Goal: Information Seeking & Learning: Learn about a topic

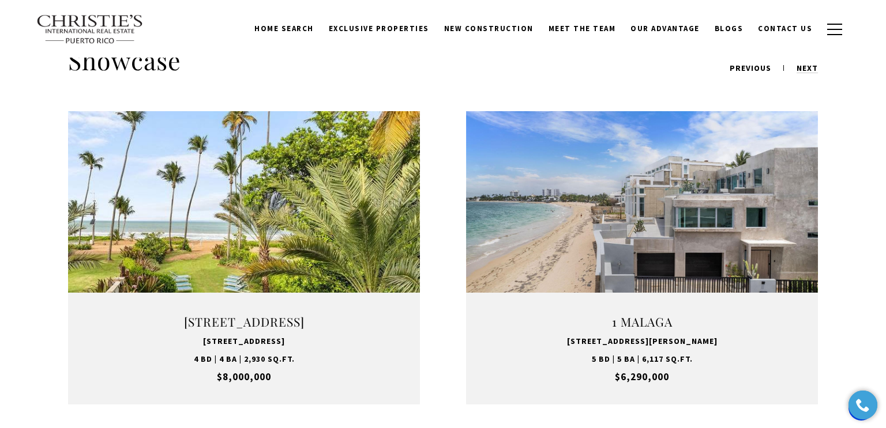
scroll to position [1433, 0]
click at [729, 216] on link "Open this option" at bounding box center [642, 259] width 352 height 294
click at [683, 242] on link "VIEW PROPERTY" at bounding box center [642, 258] width 144 height 33
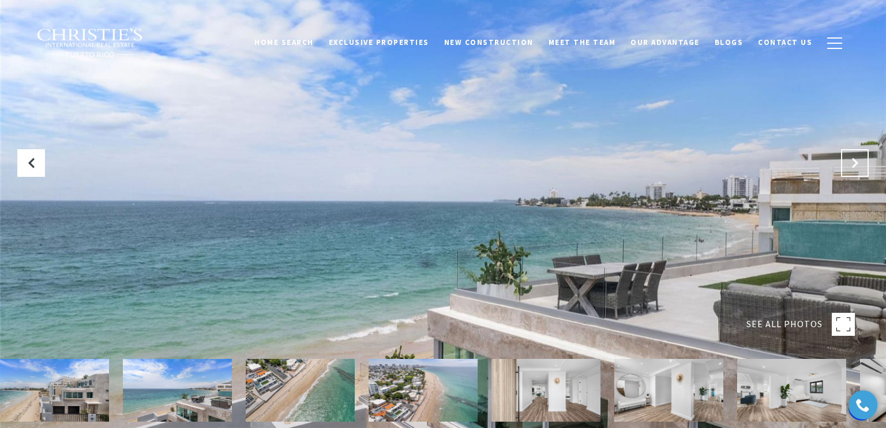
click at [848, 167] on button "Next Slide" at bounding box center [855, 163] width 28 height 28
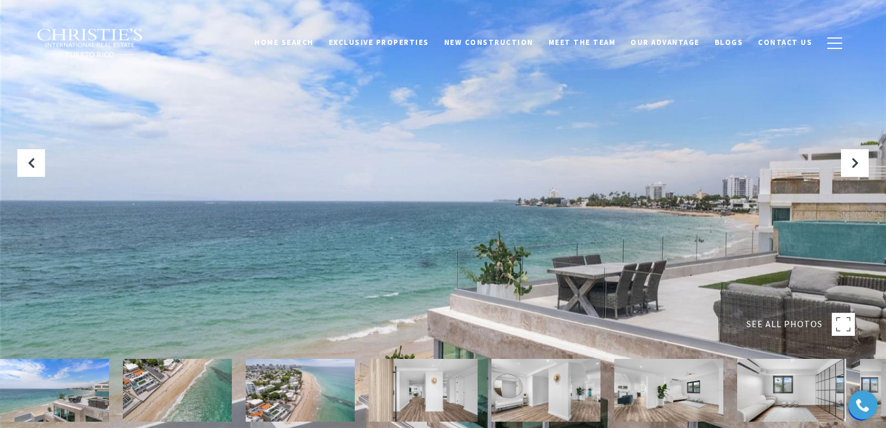
click at [273, 405] on img at bounding box center [300, 390] width 109 height 63
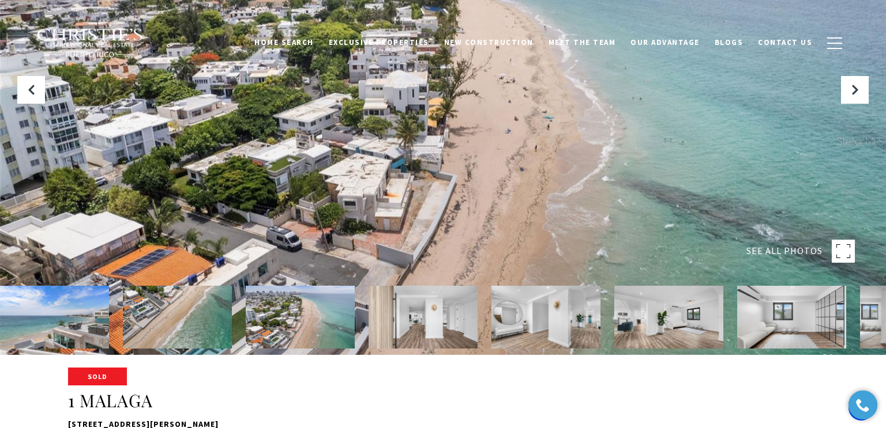
scroll to position [87, 0]
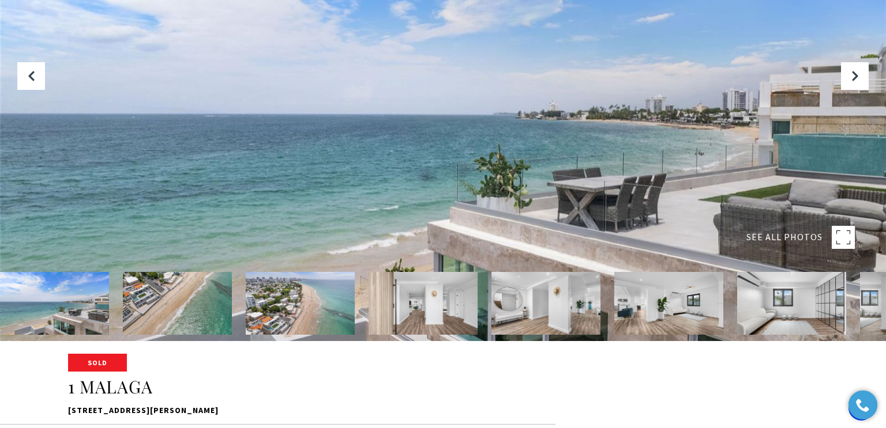
click at [784, 310] on img at bounding box center [791, 303] width 109 height 63
click at [845, 240] on rect at bounding box center [843, 237] width 23 height 23
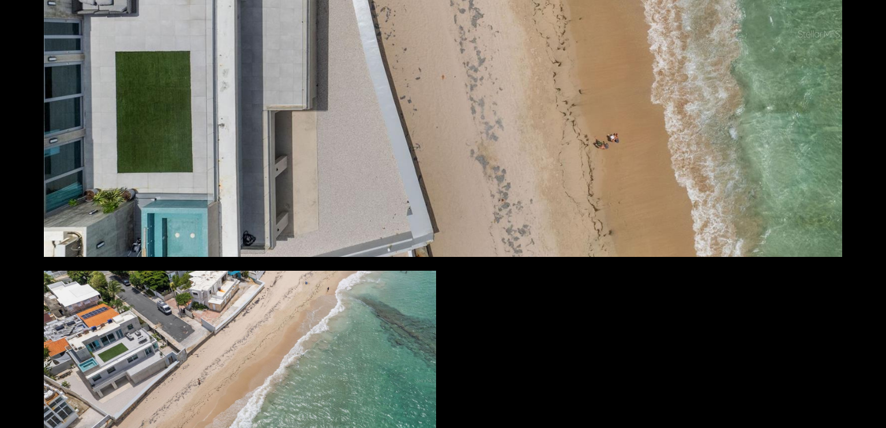
scroll to position [11457, 0]
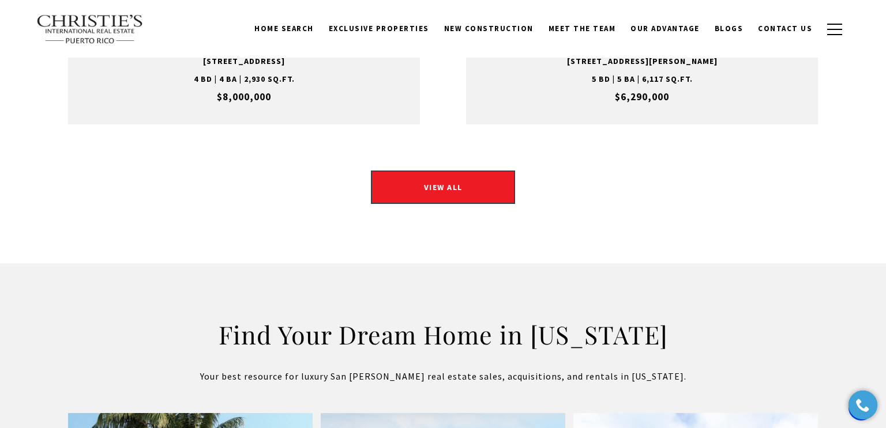
scroll to position [1711, 0]
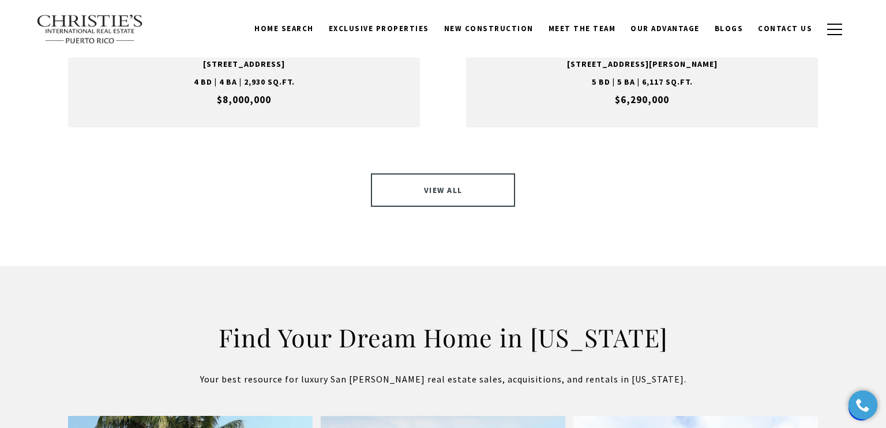
click at [473, 175] on link "VIEW ALL" at bounding box center [443, 190] width 144 height 33
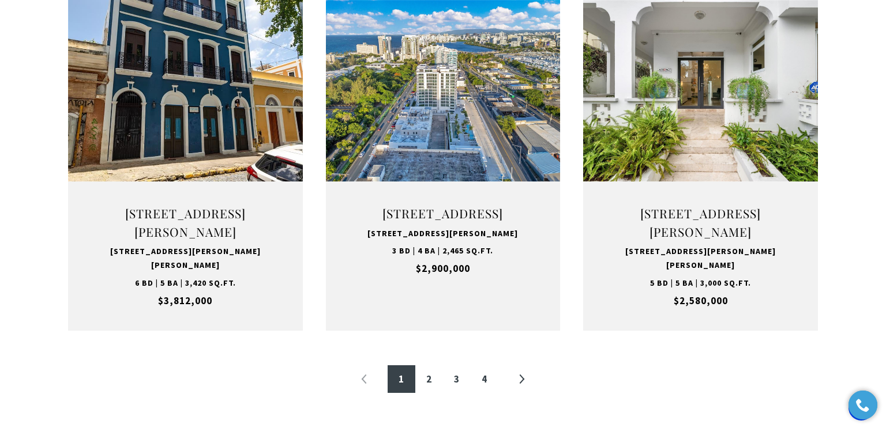
scroll to position [1187, 0]
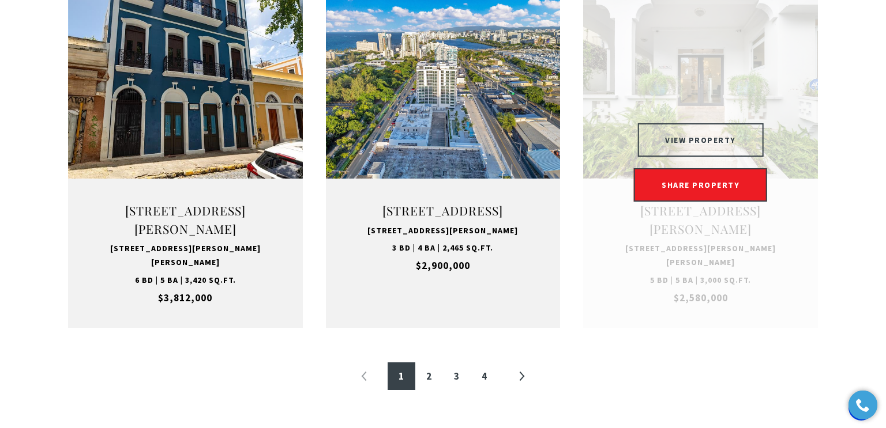
click at [674, 147] on button "VIEW PROPERTY" at bounding box center [700, 139] width 126 height 33
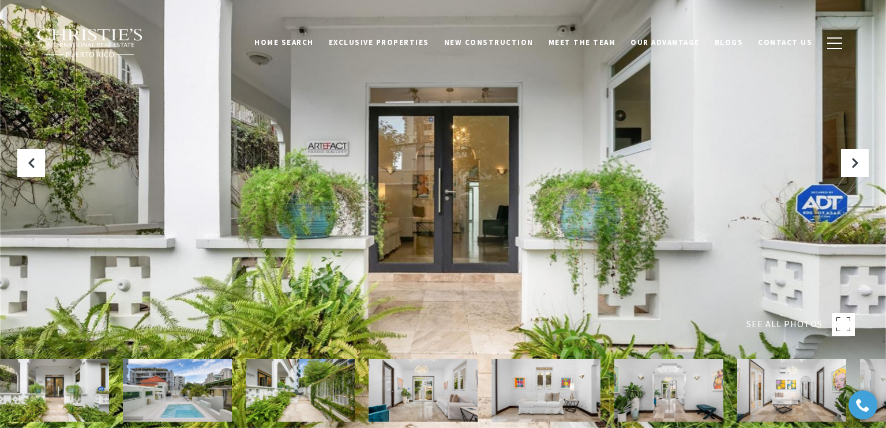
click at [844, 324] on rect at bounding box center [843, 324] width 23 height 23
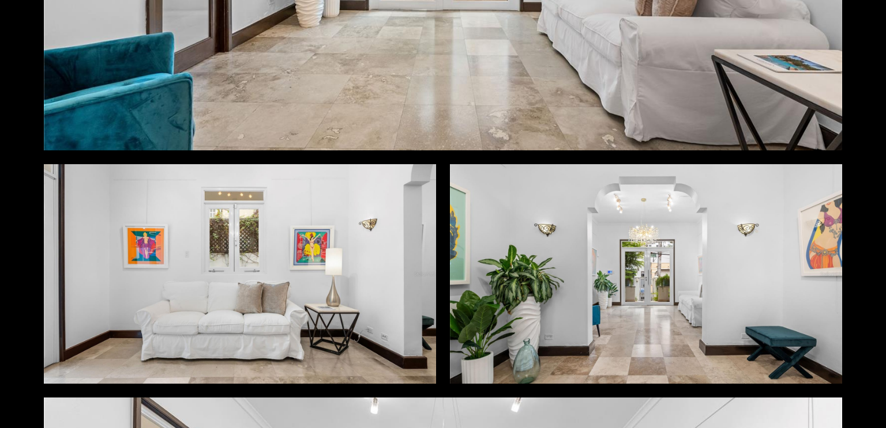
scroll to position [944, 0]
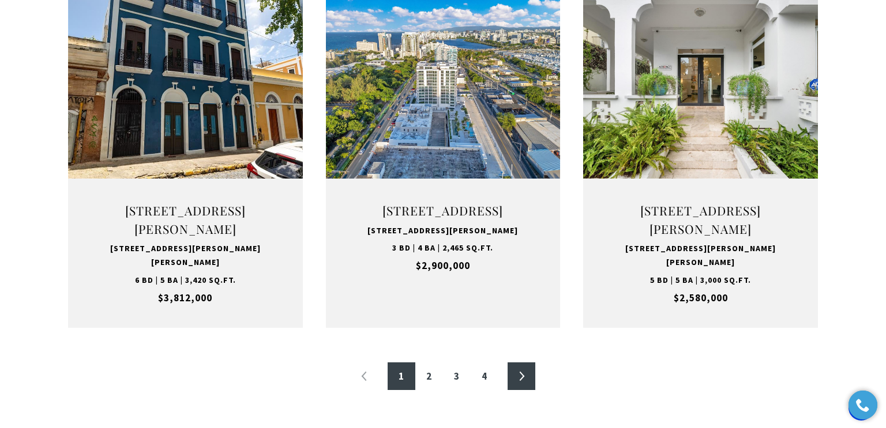
click at [526, 389] on link "»" at bounding box center [521, 377] width 28 height 28
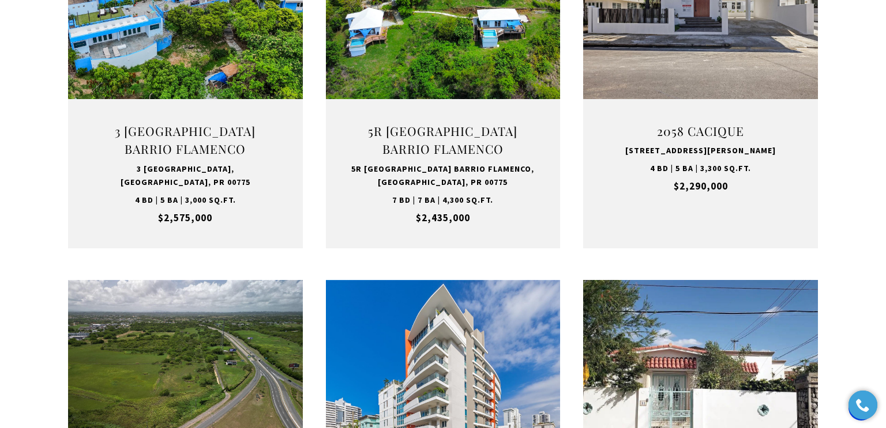
scroll to position [736, 0]
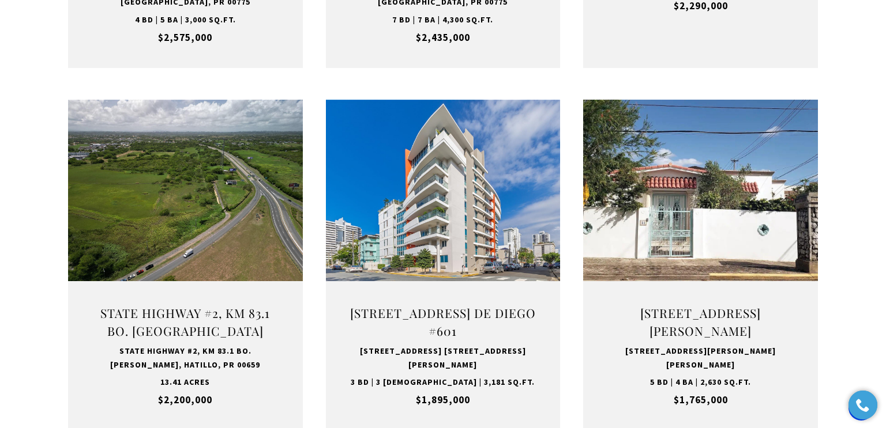
click at [848, 339] on div "**********" at bounding box center [443, 252] width 886 height 1172
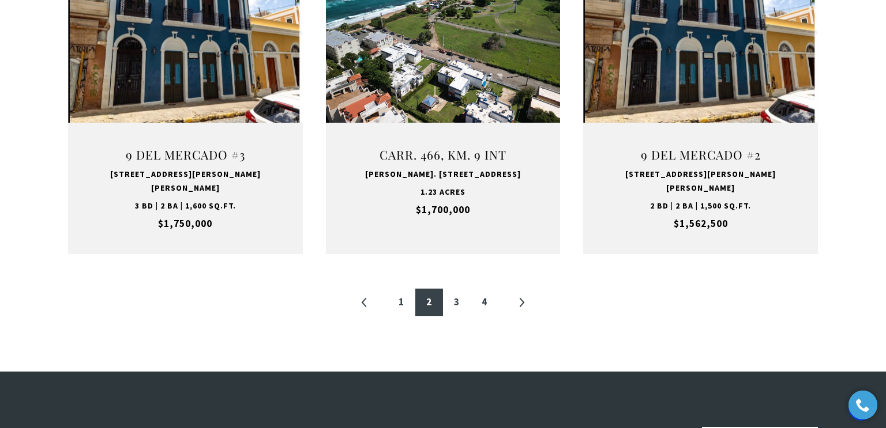
scroll to position [1261, 0]
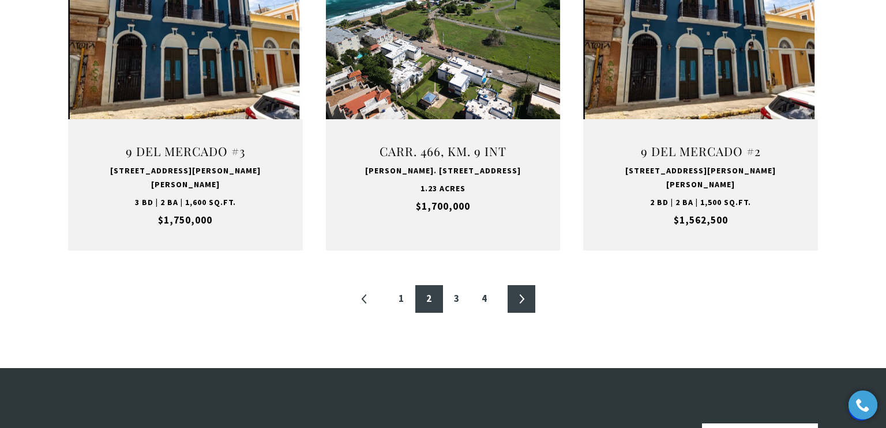
click at [522, 285] on link "»" at bounding box center [521, 299] width 28 height 28
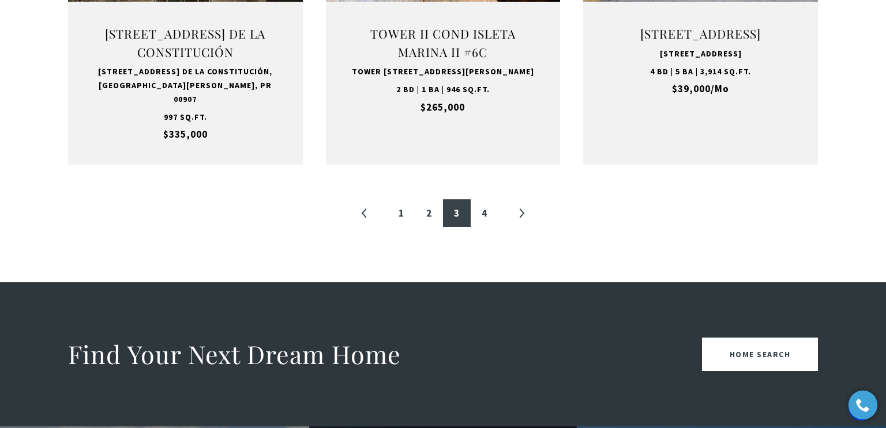
scroll to position [1385, 0]
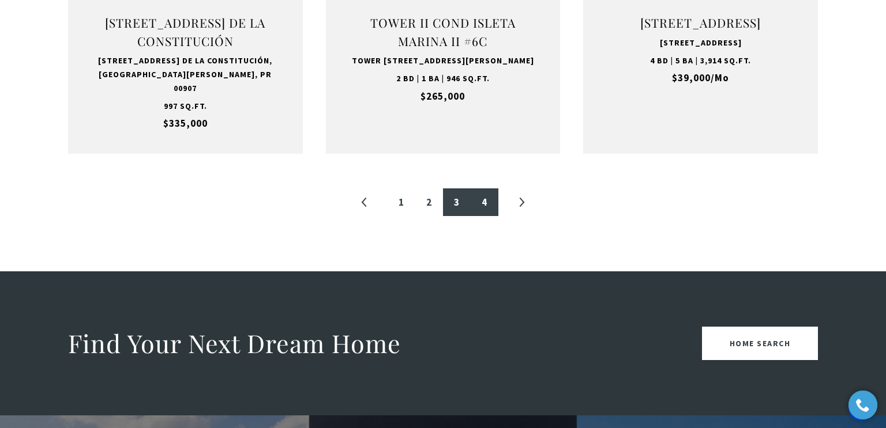
click at [480, 189] on link "4" at bounding box center [485, 203] width 28 height 28
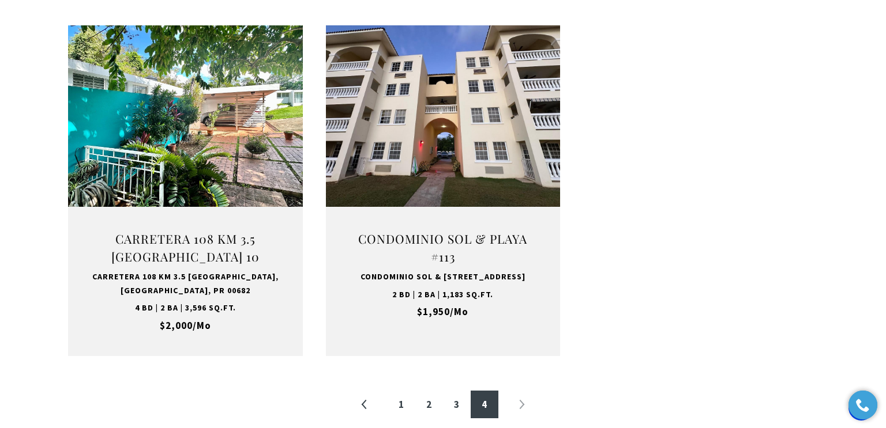
scroll to position [1177, 0]
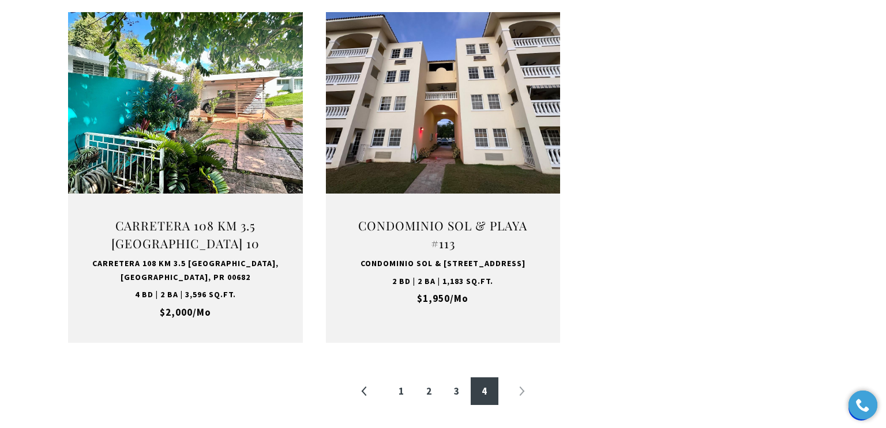
click at [528, 388] on li "»" at bounding box center [521, 392] width 28 height 28
click at [398, 392] on link "1" at bounding box center [402, 392] width 28 height 28
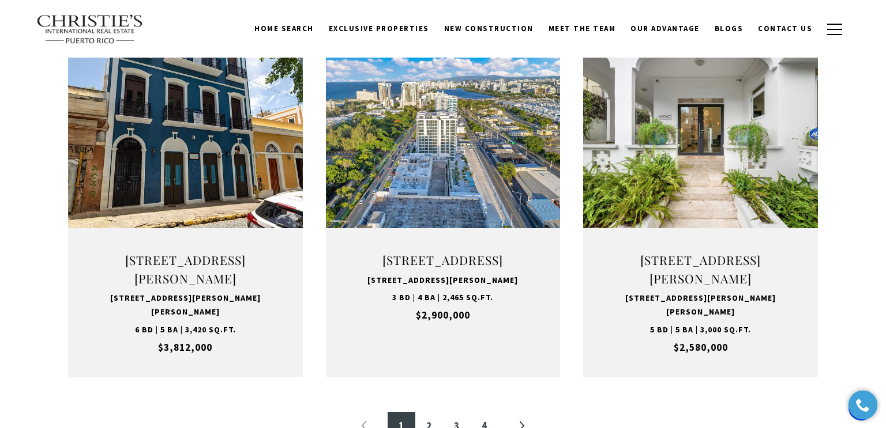
scroll to position [1135, 0]
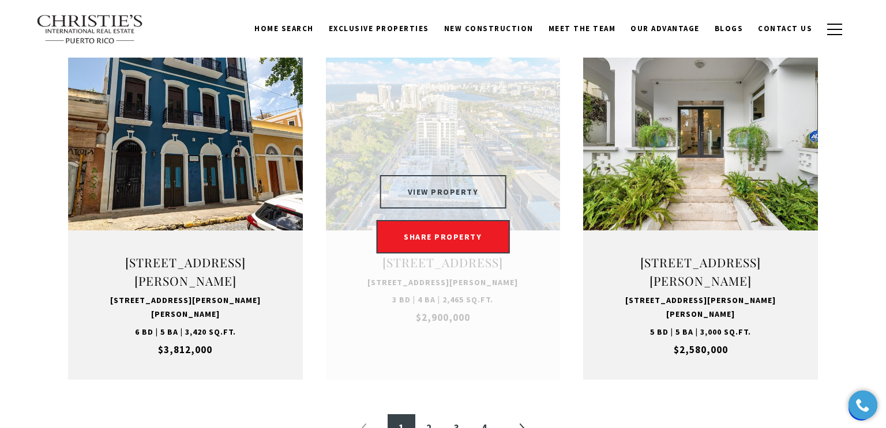
click at [495, 191] on button "VIEW PROPERTY" at bounding box center [443, 191] width 126 height 33
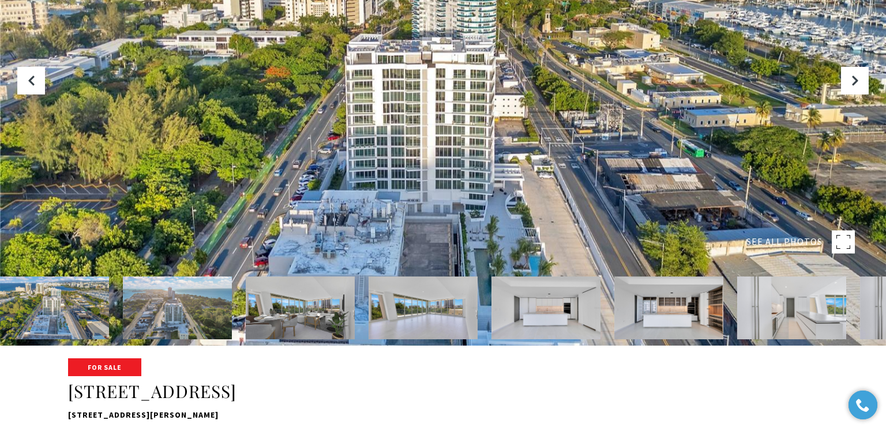
click at [837, 237] on rect at bounding box center [843, 242] width 23 height 23
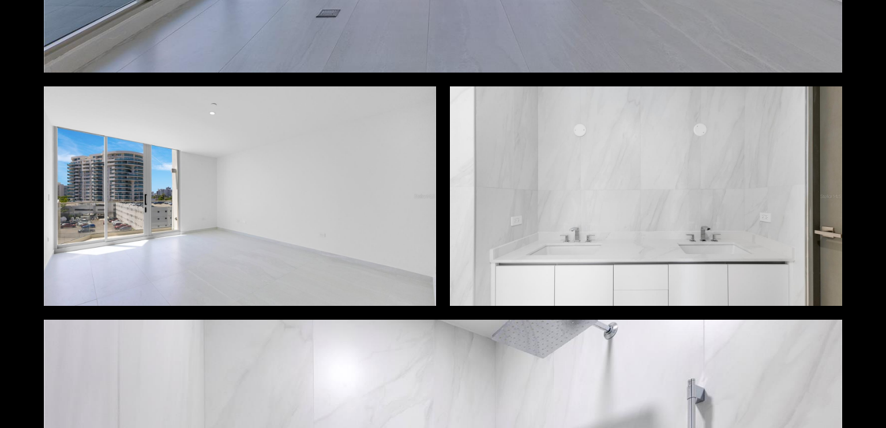
scroll to position [3896, 0]
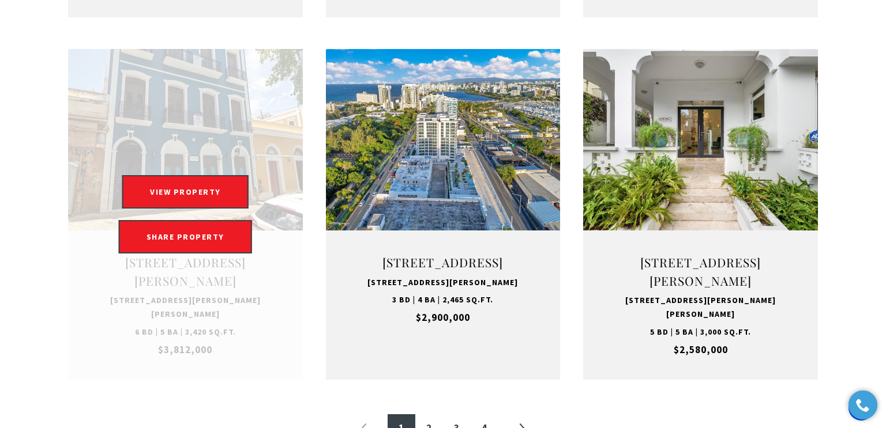
click at [231, 185] on link "Open this option" at bounding box center [185, 214] width 235 height 331
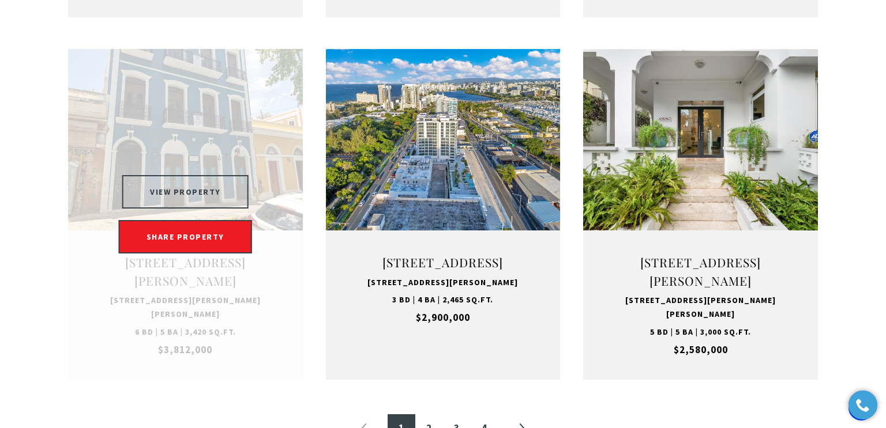
click at [216, 209] on button "VIEW PROPERTY" at bounding box center [185, 191] width 126 height 33
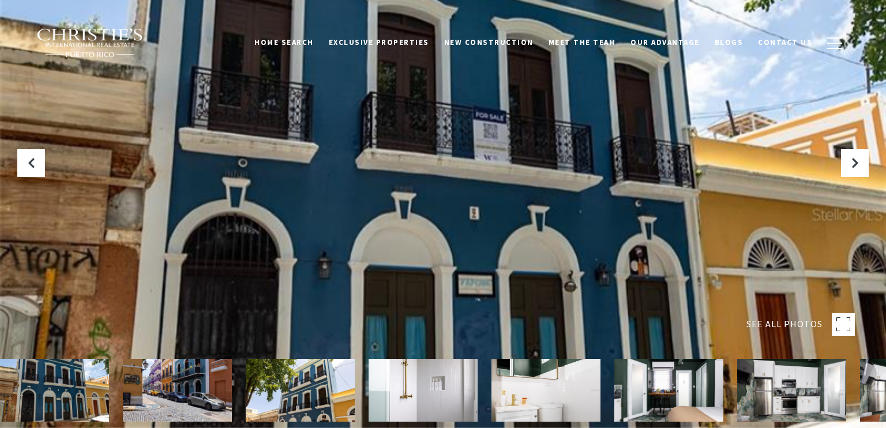
click at [832, 325] on rect at bounding box center [843, 324] width 23 height 23
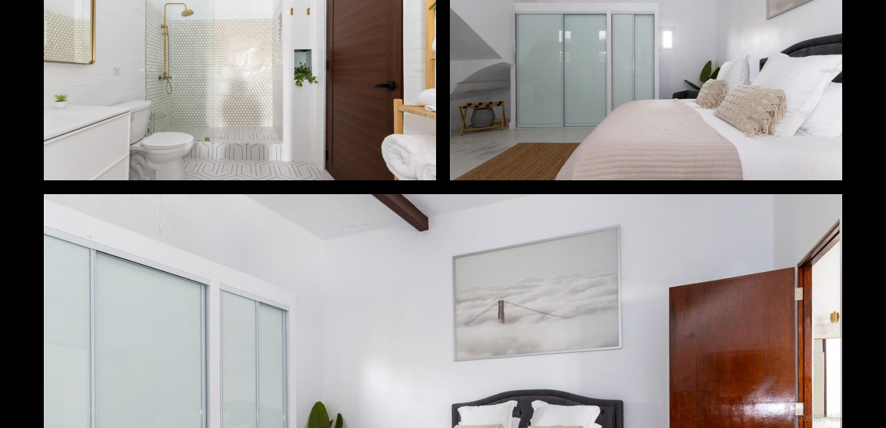
scroll to position [9580, 0]
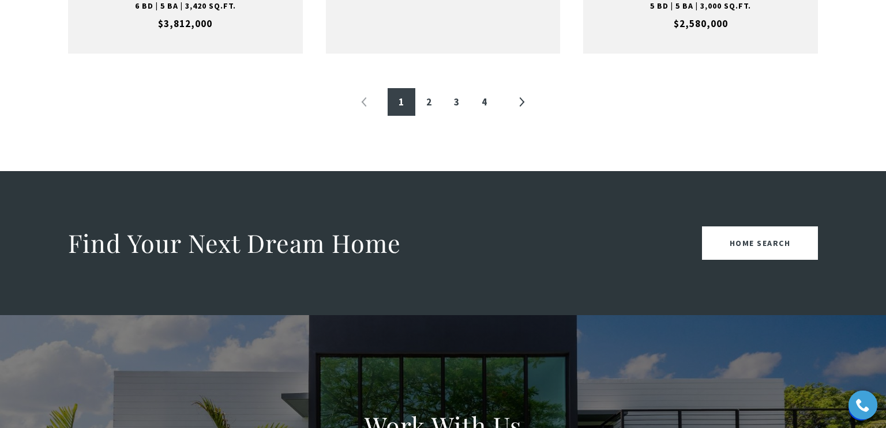
scroll to position [1462, 0]
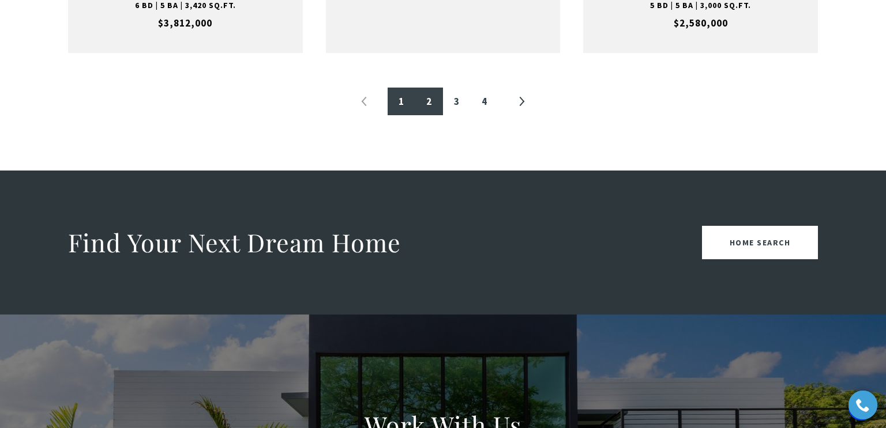
click at [431, 113] on link "2" at bounding box center [429, 102] width 28 height 28
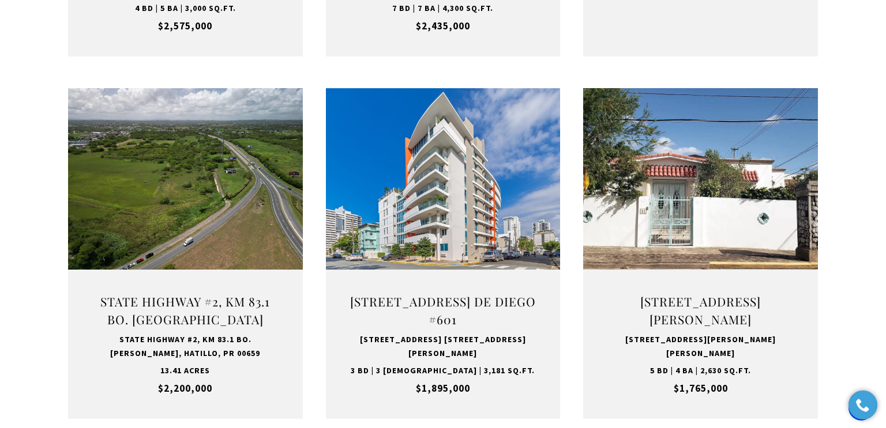
scroll to position [749, 0]
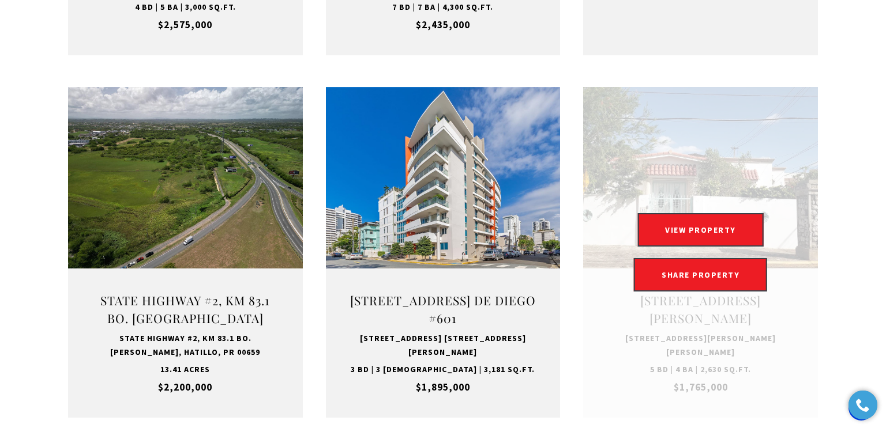
click at [766, 223] on link "VIEW PROPERTY VIEW PROPERTY" at bounding box center [700, 220] width 138 height 10
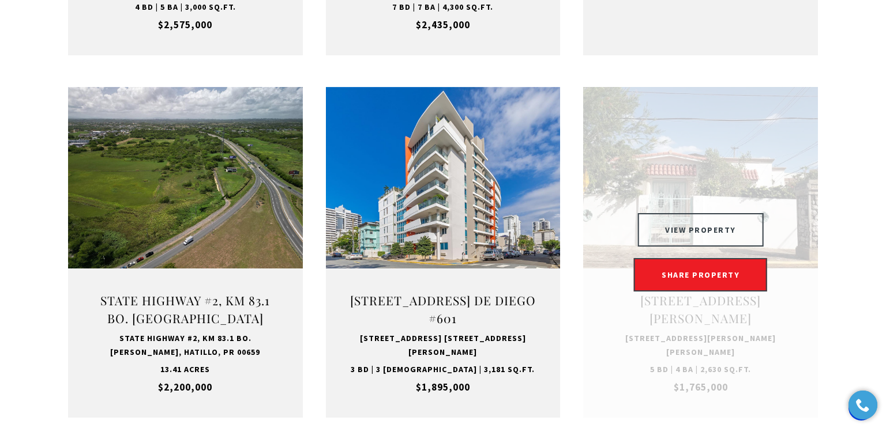
click at [726, 231] on button "VIEW PROPERTY" at bounding box center [700, 229] width 126 height 33
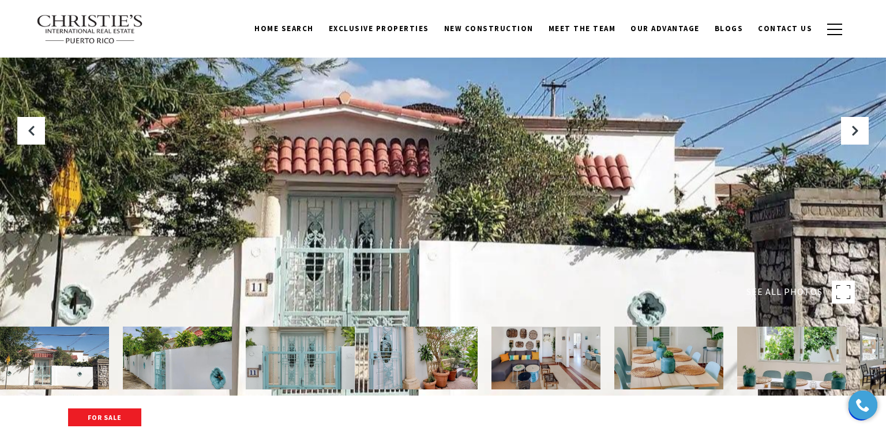
scroll to position [32, 0]
click at [838, 294] on rect at bounding box center [843, 292] width 23 height 23
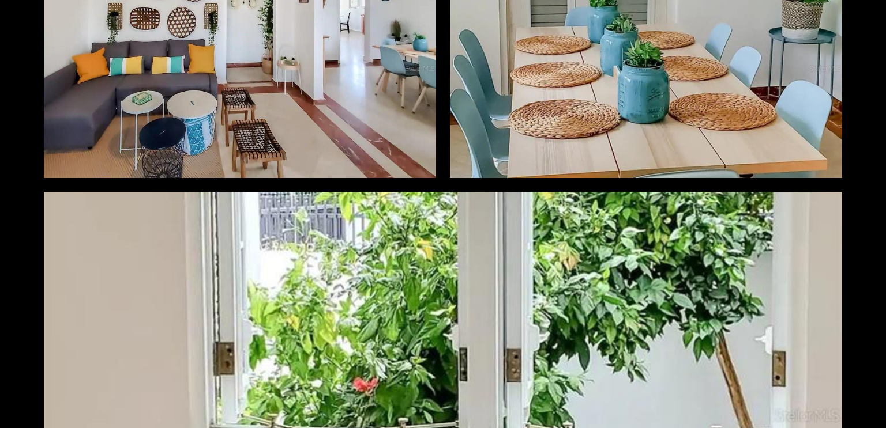
scroll to position [1074, 0]
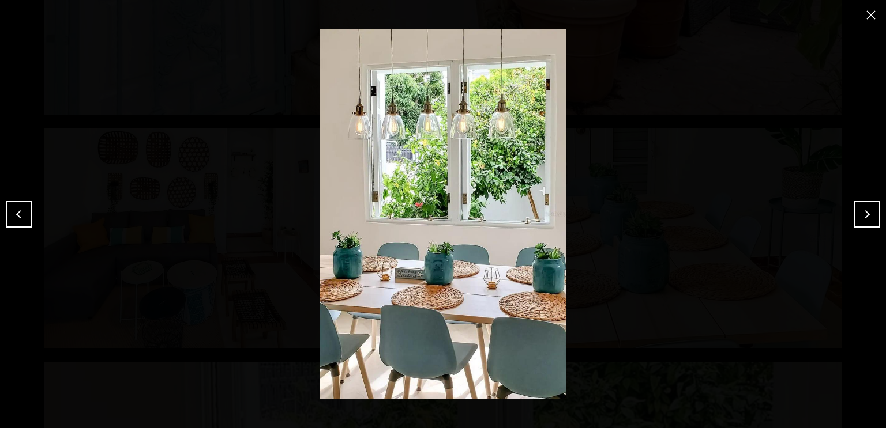
click at [863, 216] on button "Next" at bounding box center [866, 214] width 27 height 27
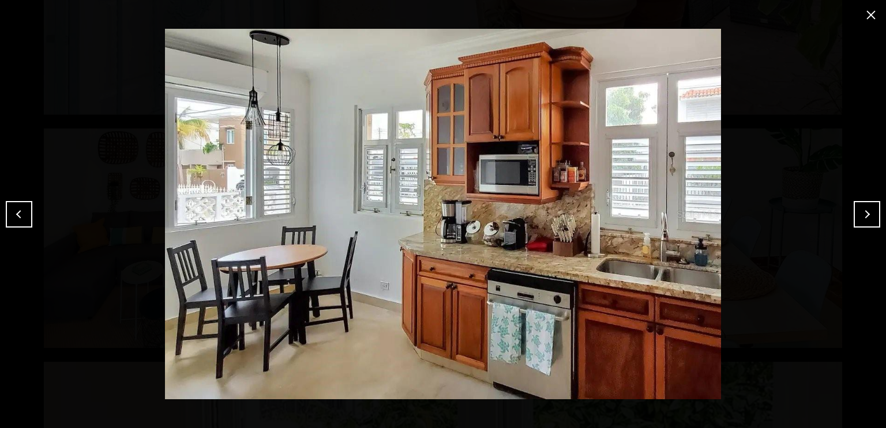
click at [864, 214] on button "Next" at bounding box center [866, 214] width 27 height 27
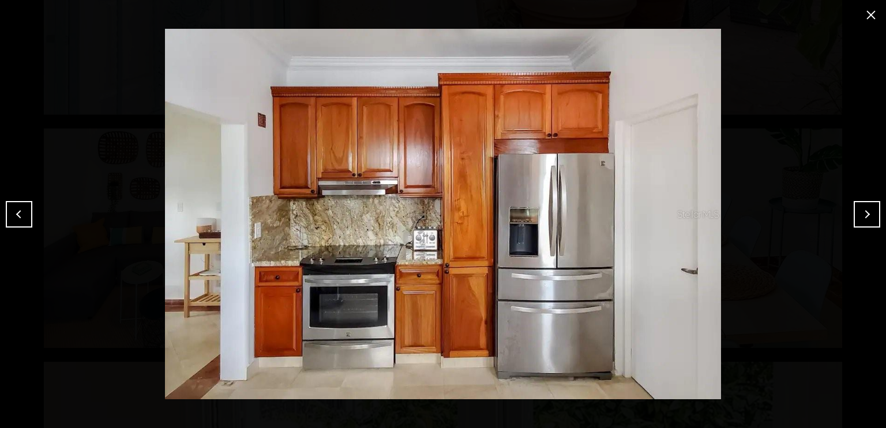
click at [865, 215] on button "Next" at bounding box center [866, 214] width 27 height 27
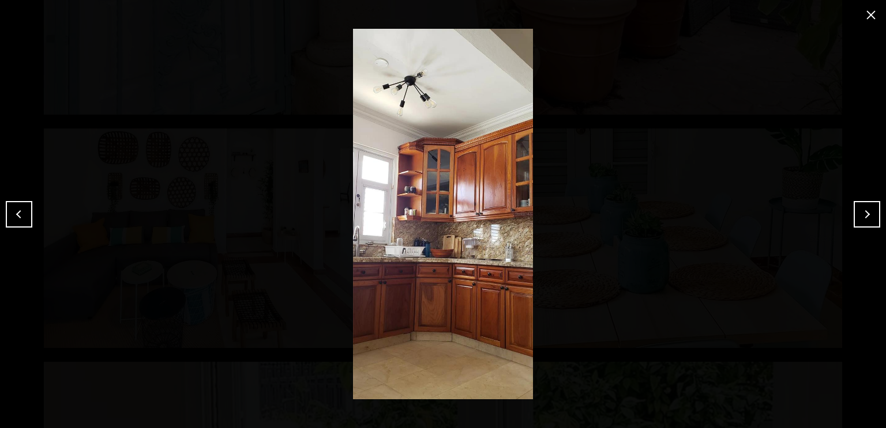
click at [865, 215] on button "Next" at bounding box center [866, 214] width 27 height 27
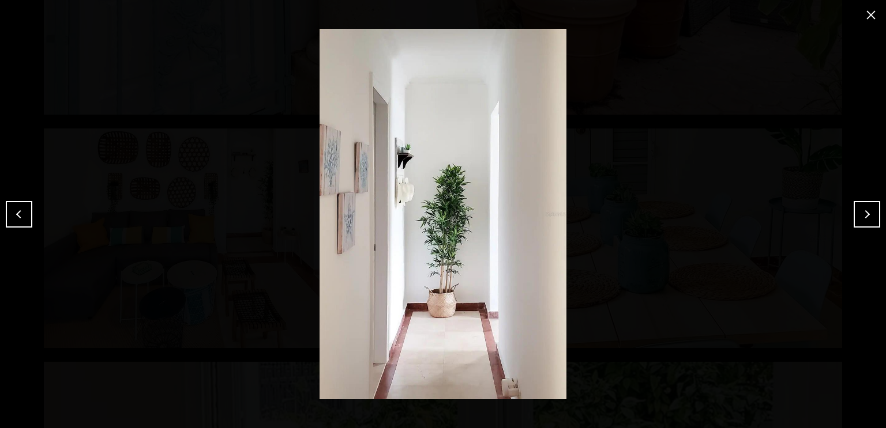
click at [863, 15] on button "close modal" at bounding box center [871, 15] width 18 height 18
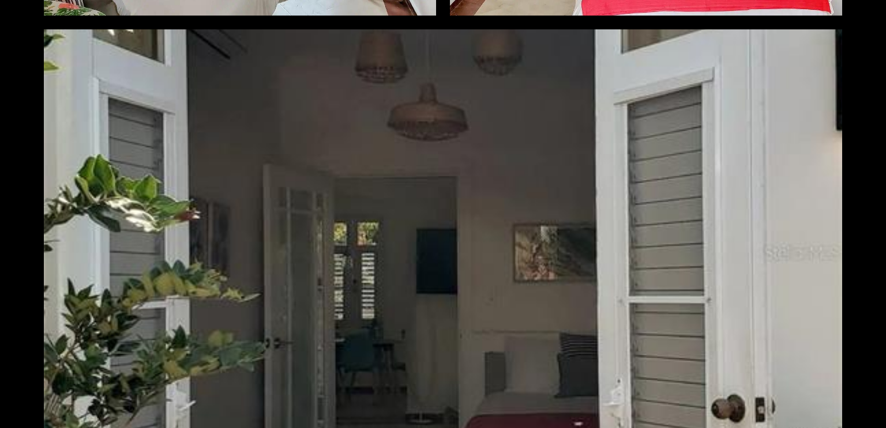
scroll to position [4187, 0]
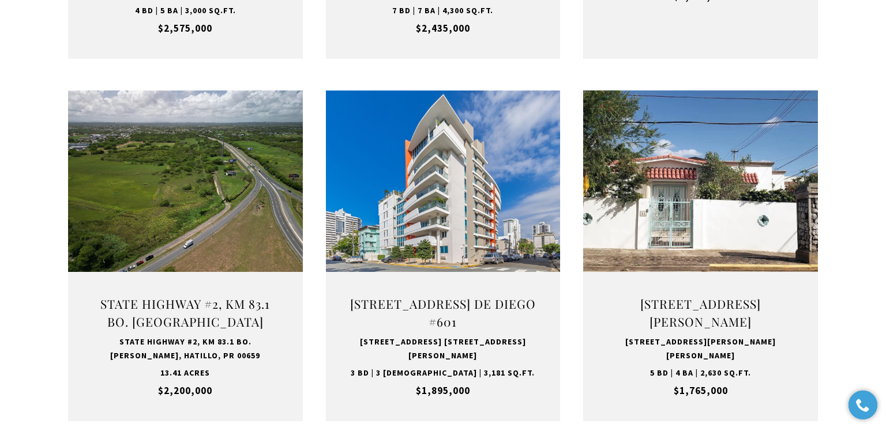
scroll to position [749, 0]
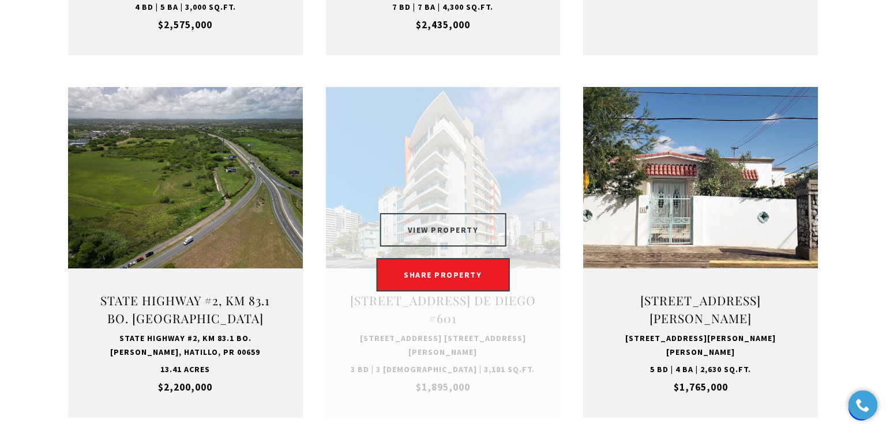
click at [484, 222] on button "VIEW PROPERTY" at bounding box center [443, 229] width 126 height 33
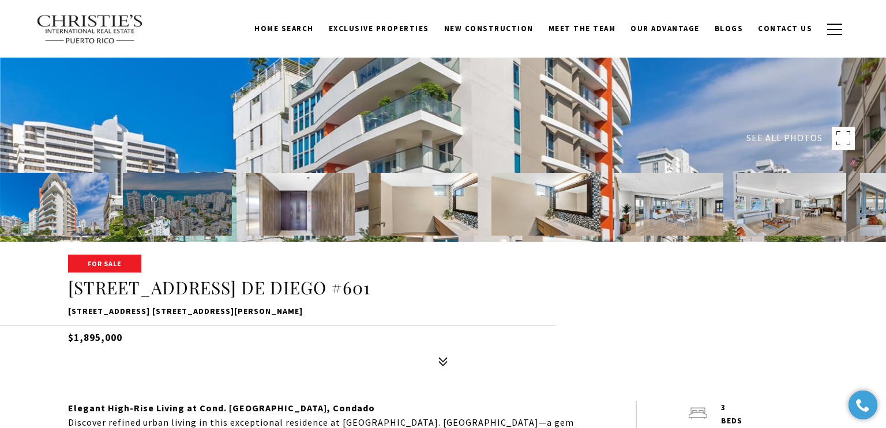
scroll to position [185, 0]
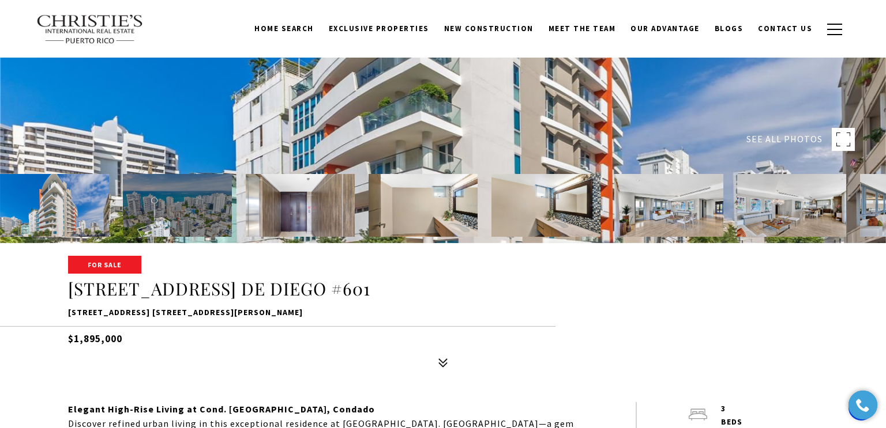
click at [841, 144] on rect at bounding box center [843, 139] width 23 height 23
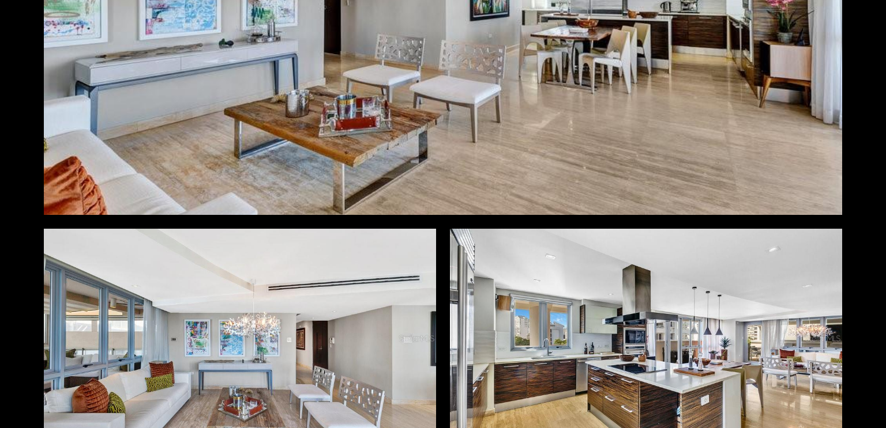
scroll to position [1670, 0]
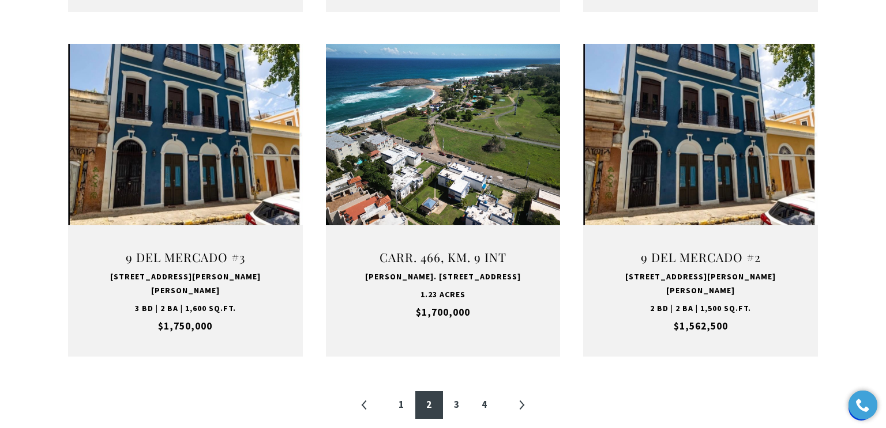
scroll to position [1158, 0]
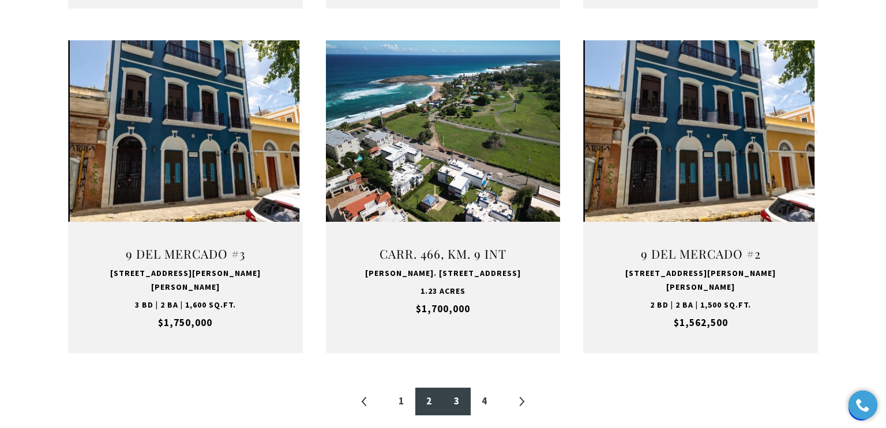
click at [454, 390] on link "3" at bounding box center [457, 402] width 28 height 28
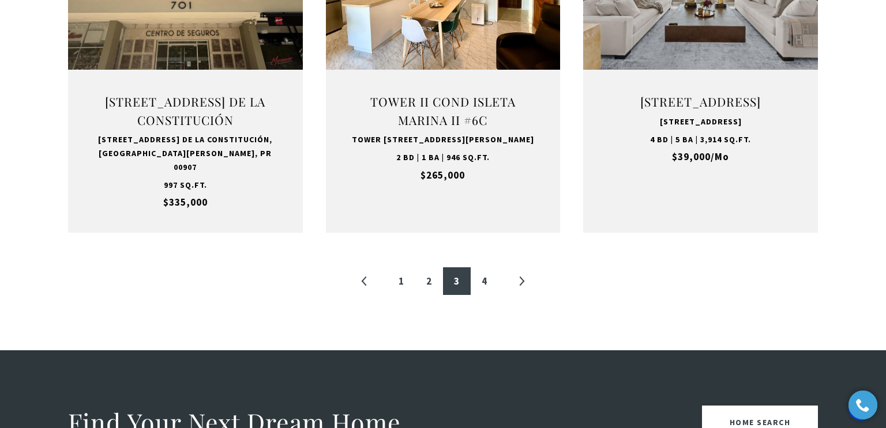
scroll to position [1340, 0]
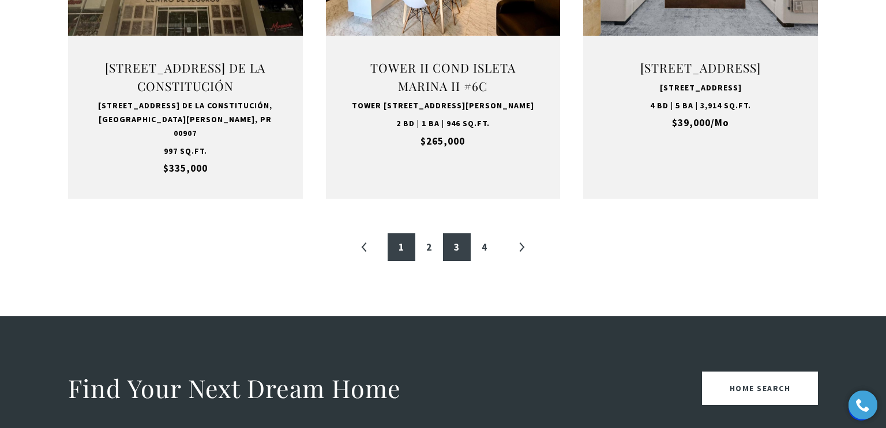
click at [399, 234] on link "1" at bounding box center [402, 248] width 28 height 28
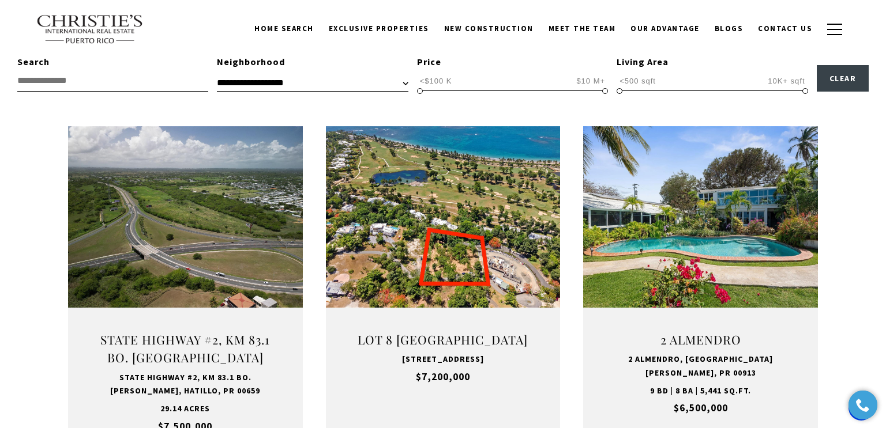
scroll to position [346, 0]
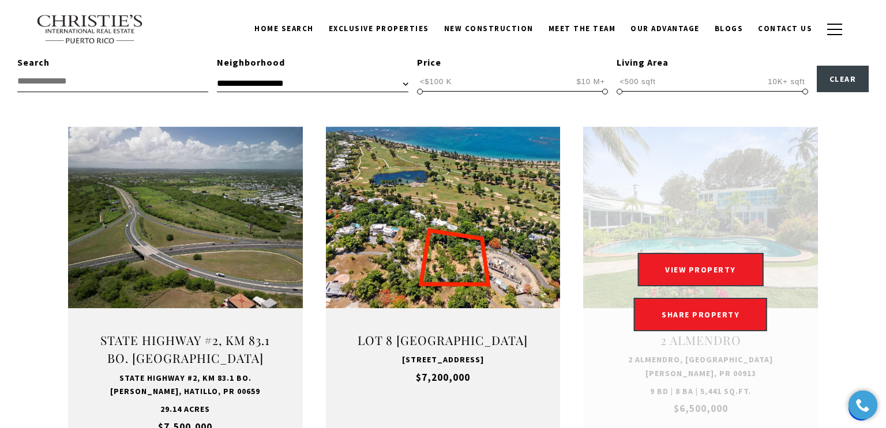
click at [768, 272] on div "VIEW PROPERTY VIEW PROPERTY SHARE PROPERTY SHARE PROPERTY" at bounding box center [700, 292] width 235 height 78
click at [731, 265] on button "VIEW PROPERTY" at bounding box center [700, 269] width 126 height 33
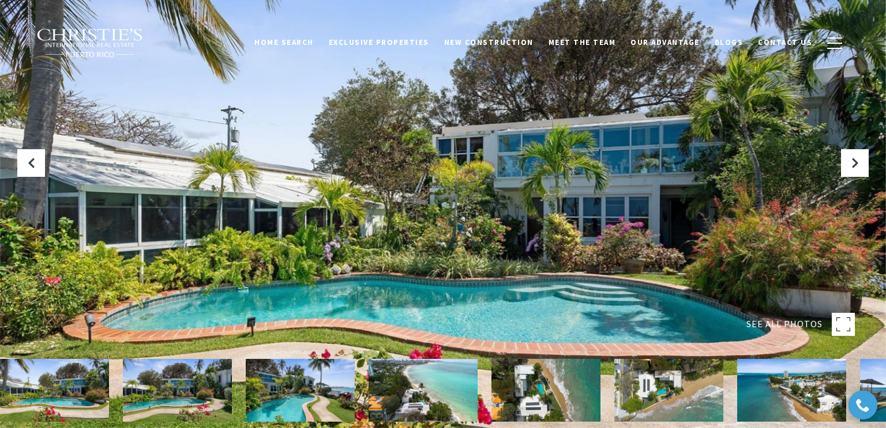
click at [842, 329] on rect at bounding box center [843, 324] width 23 height 23
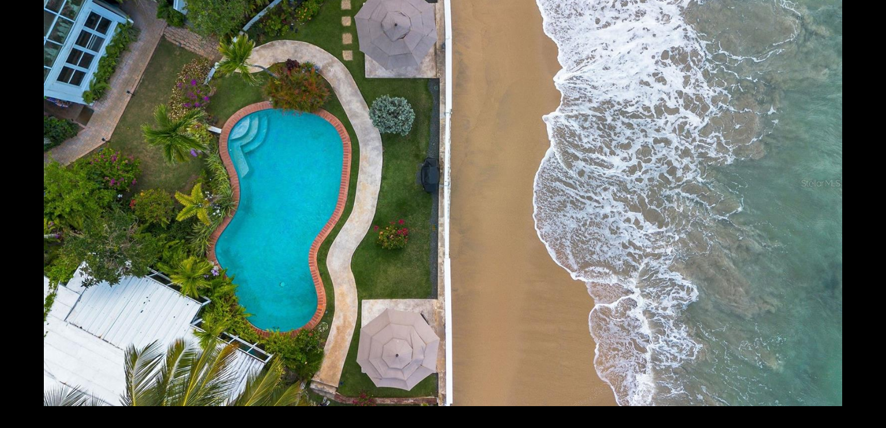
scroll to position [7059, 0]
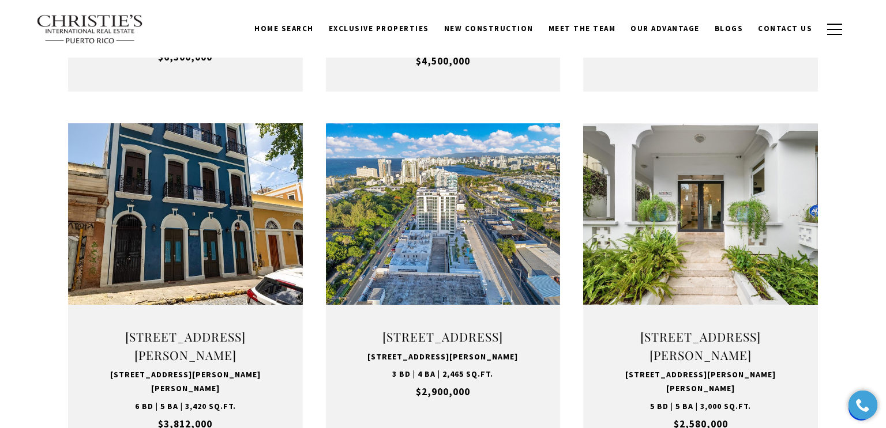
scroll to position [1058, 0]
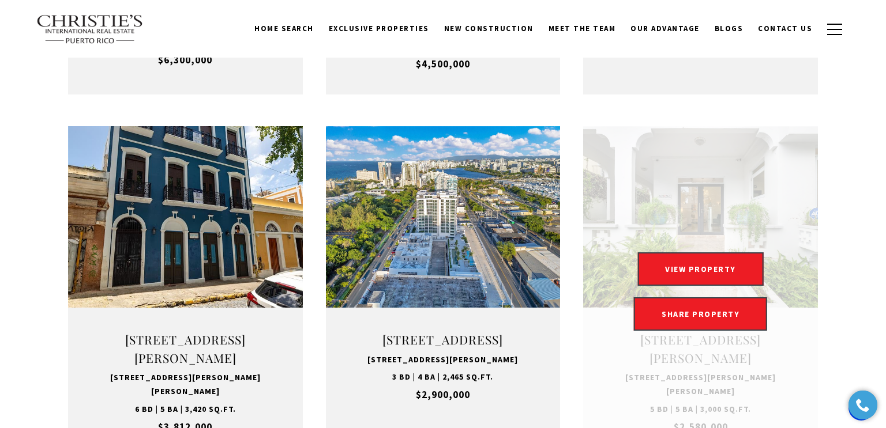
click at [765, 252] on link "Open this option" at bounding box center [700, 291] width 235 height 331
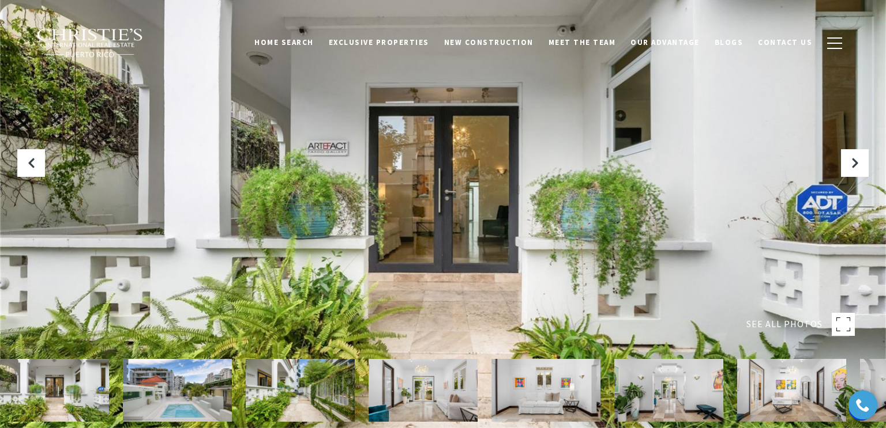
click at [841, 332] on rect at bounding box center [843, 324] width 23 height 23
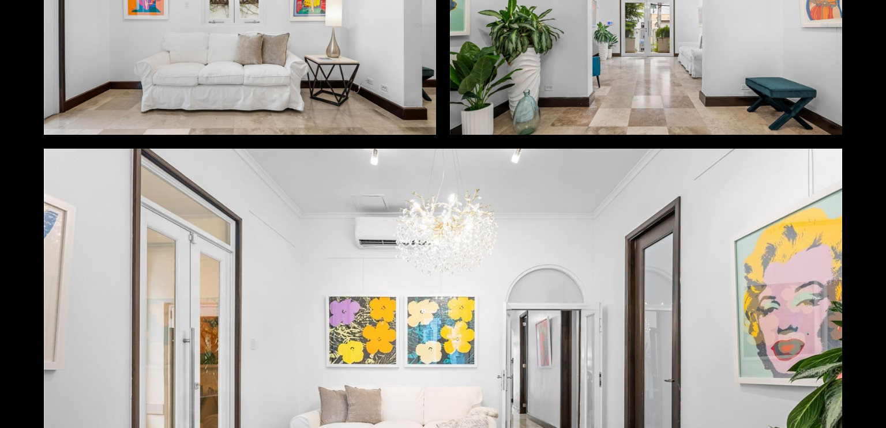
scroll to position [1273, 0]
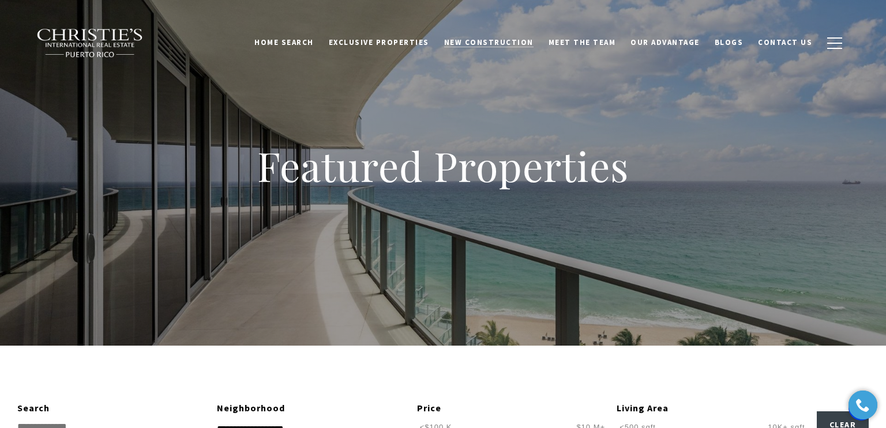
click at [509, 39] on span "New Construction" at bounding box center [488, 42] width 89 height 10
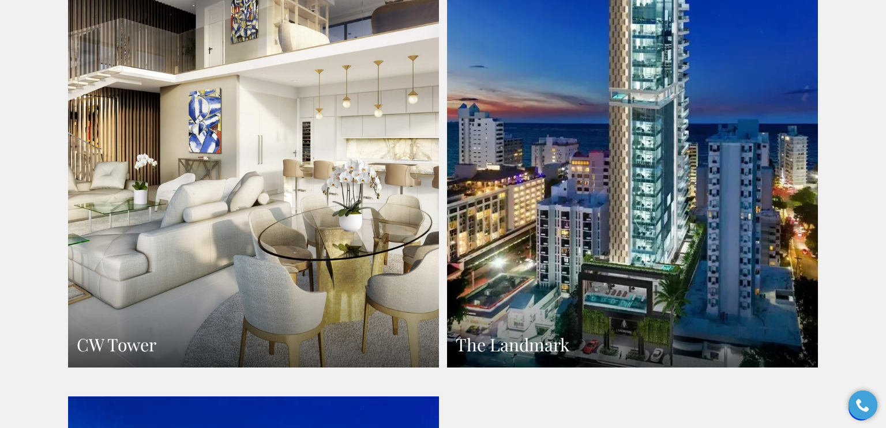
scroll to position [1349, 0]
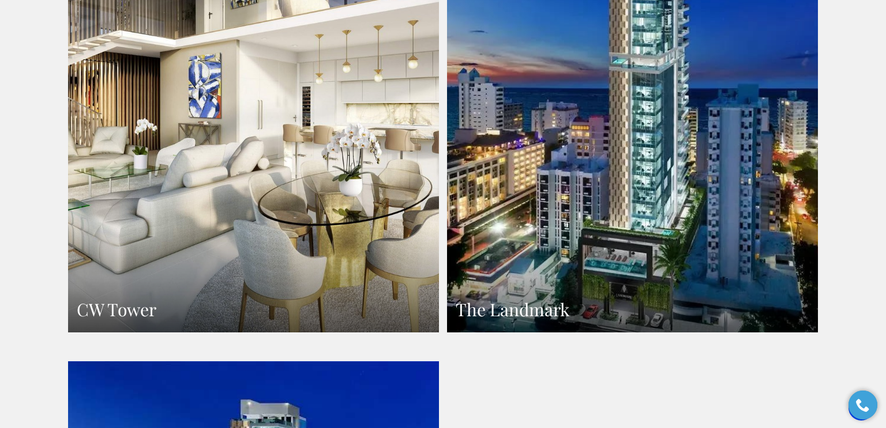
click at [762, 294] on link "The Landmark" at bounding box center [632, 106] width 371 height 453
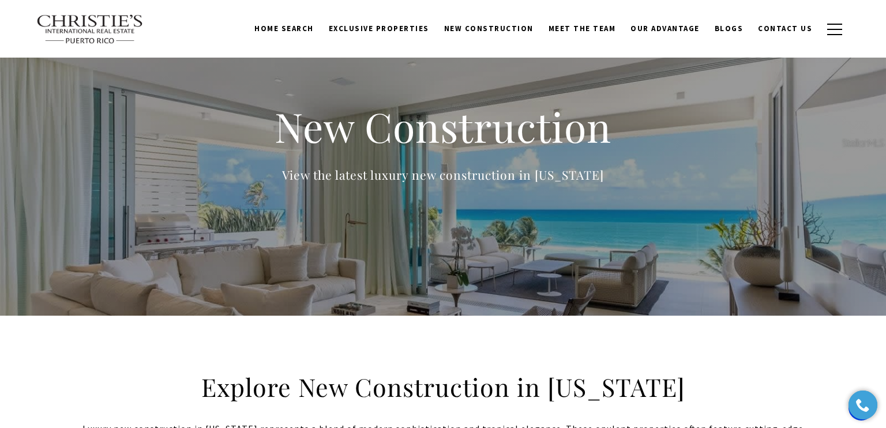
scroll to position [11, 0]
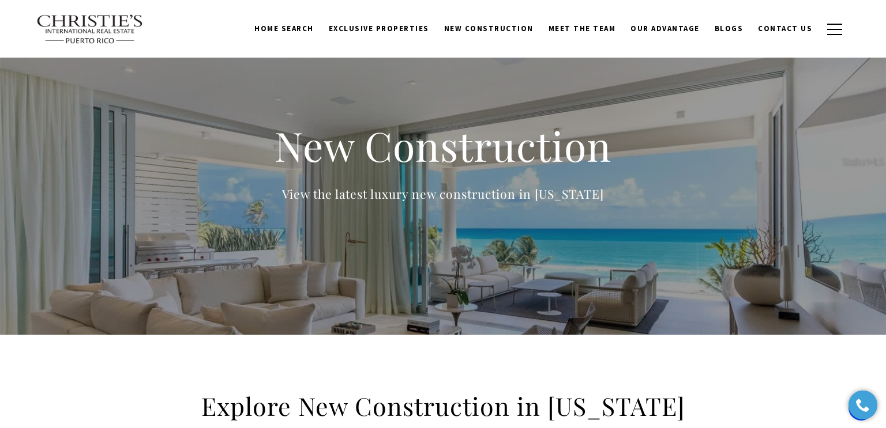
click at [815, 291] on div "New Construction View the latest luxury new construction in [US_STATE]" at bounding box center [443, 162] width 886 height 346
